Goal: Information Seeking & Learning: Learn about a topic

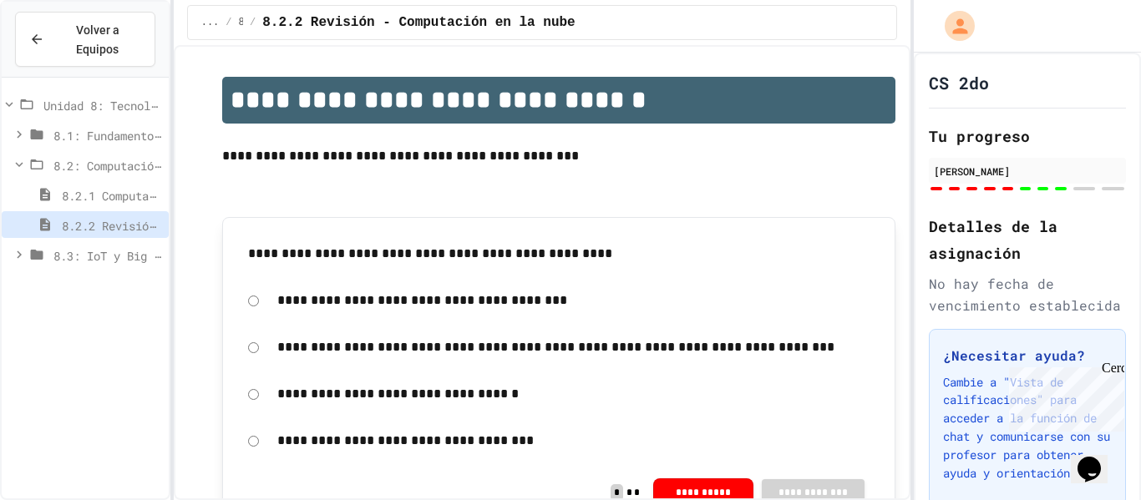
click at [122, 196] on font "8.2.1 Computación en la nube: transformando el mundo digital" at bounding box center [262, 194] width 401 height 18
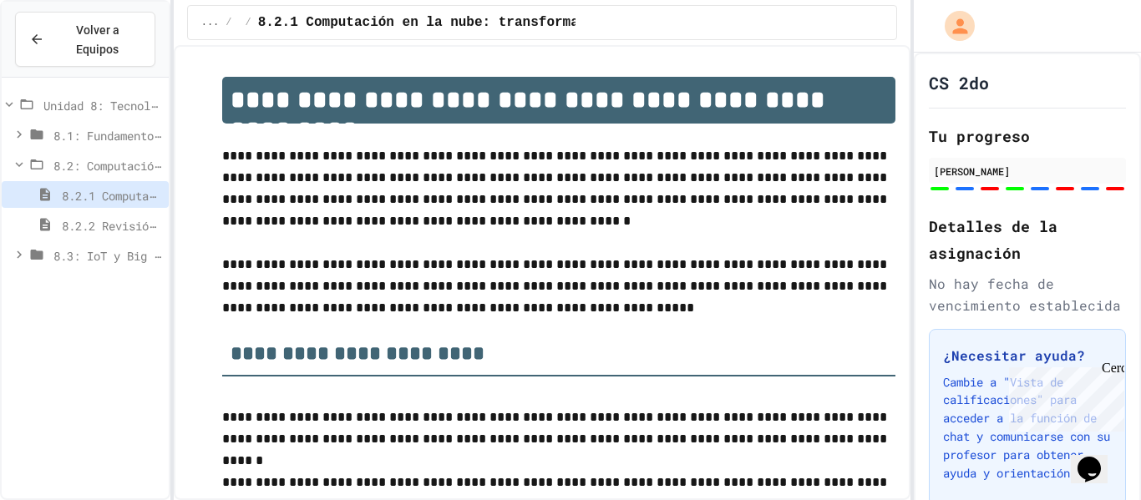
click at [86, 252] on font "8.3: IoT y Big Data" at bounding box center [116, 255] width 127 height 18
click at [93, 220] on font "8.2.2 Revisión - Computación en la nube" at bounding box center [192, 224] width 261 height 18
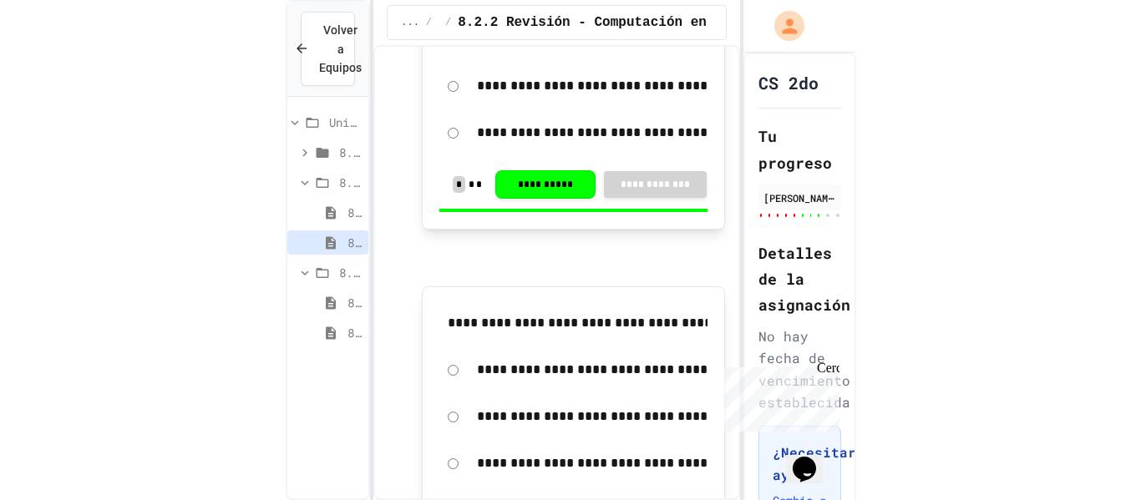
scroll to position [1706, 0]
